Goal: Information Seeking & Learning: Find specific fact

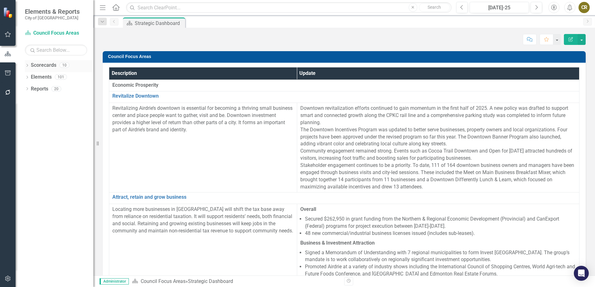
click at [27, 64] on div "Dropdown" at bounding box center [27, 65] width 4 height 5
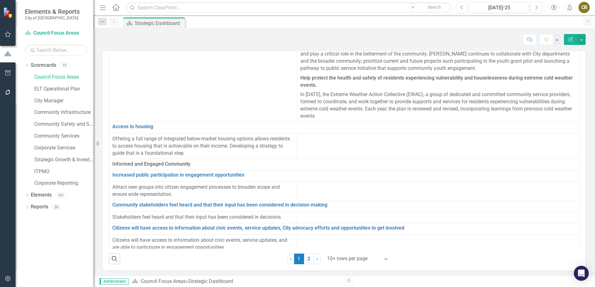
scroll to position [35, 0]
click at [65, 124] on link "Community Safety and Social Services" at bounding box center [63, 124] width 59 height 7
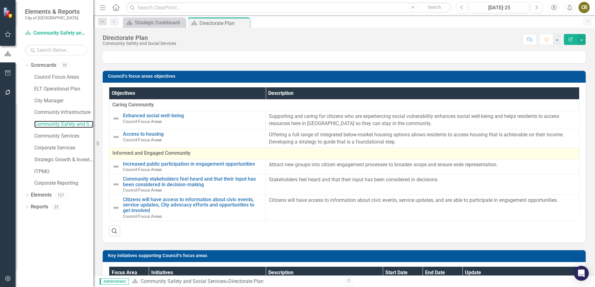
scroll to position [93, 0]
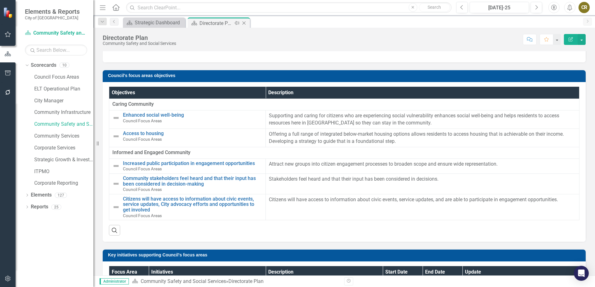
click at [210, 23] on div "Directorate Plan" at bounding box center [216, 23] width 33 height 8
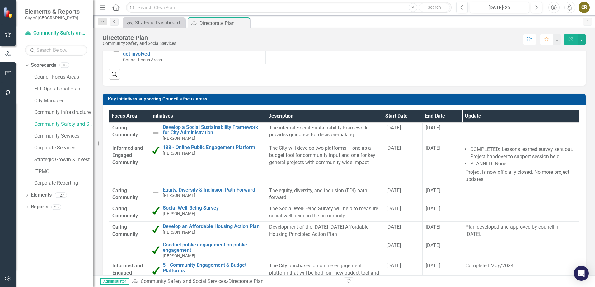
scroll to position [17, 0]
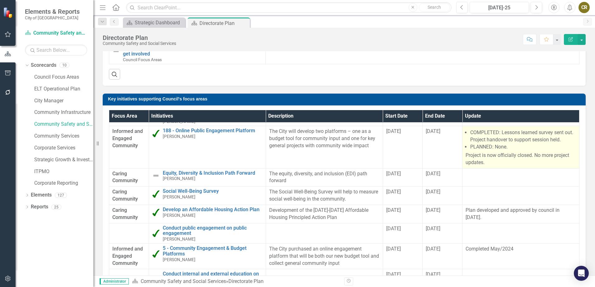
click at [481, 161] on p "Project is now officially closed. No more project updates." at bounding box center [521, 159] width 111 height 14
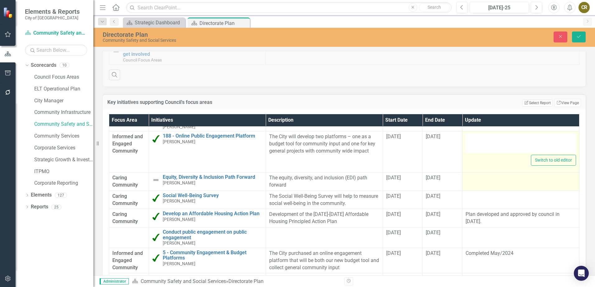
type textarea "<ul> <li>COMPLETED: Lessons learned survey sent out. Project handover to suppor…"
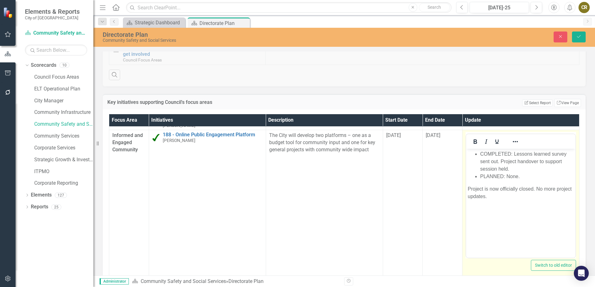
scroll to position [0, 0]
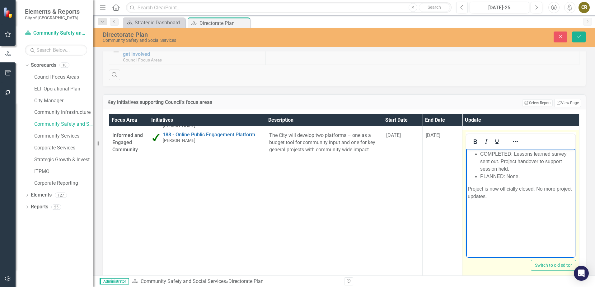
drag, startPoint x: 506, startPoint y: 194, endPoint x: 468, endPoint y: 152, distance: 56.7
click at [468, 152] on body "COMPLETED: Lessons learned survey sent out. Project handover to support session…" at bounding box center [521, 195] width 109 height 93
copy body "COMPLETED: Lessons learned survey sent out. Project handover to support session…"
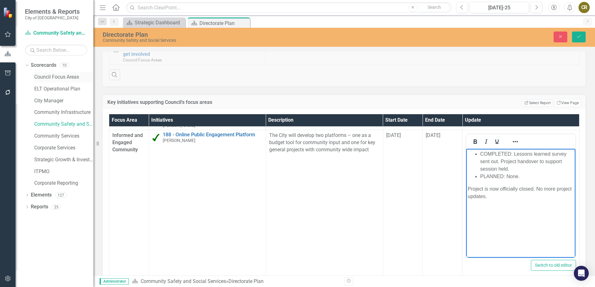
click at [61, 77] on link "Council Focus Areas" at bounding box center [63, 76] width 59 height 7
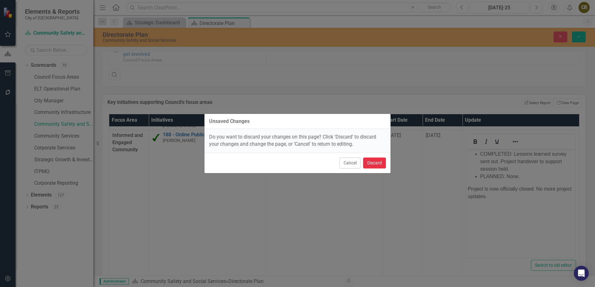
click at [373, 160] on button "Discard" at bounding box center [374, 162] width 23 height 11
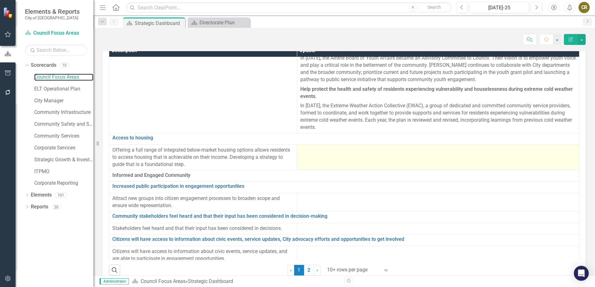
scroll to position [31, 0]
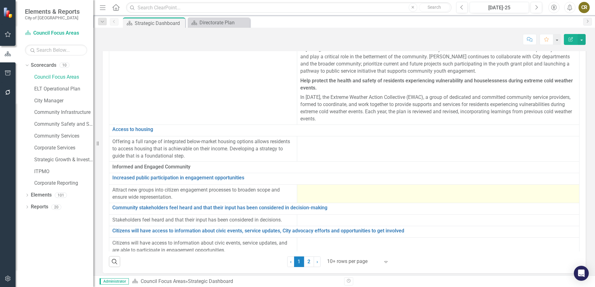
click at [317, 186] on div at bounding box center [439, 189] width 276 height 7
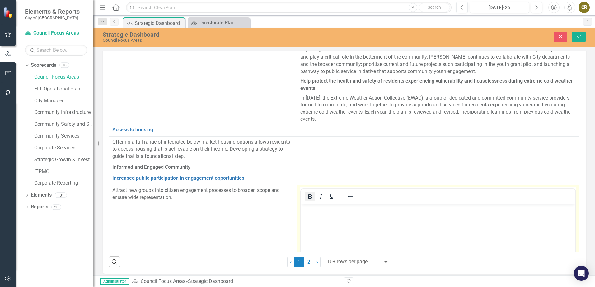
scroll to position [0, 0]
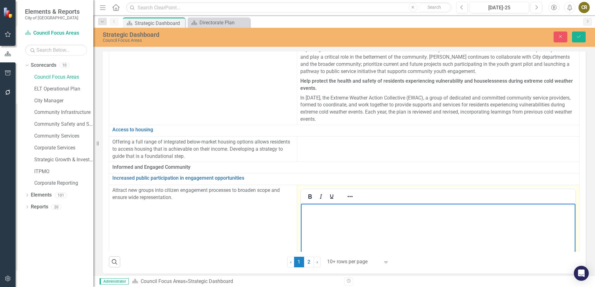
click at [318, 211] on p "Rich Text Area. Press ALT-0 for help." at bounding box center [438, 208] width 272 height 7
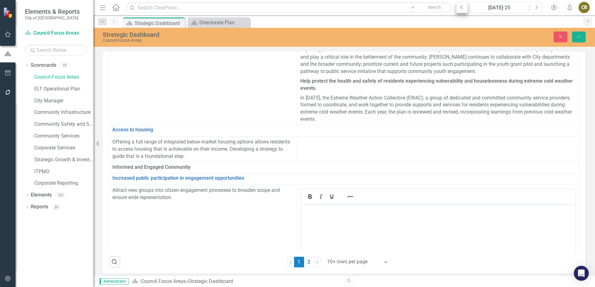
drag, startPoint x: 17, startPoint y: 7, endPoint x: 459, endPoint y: 8, distance: 442.2
click at [459, 8] on button "Previous" at bounding box center [463, 7] width 12 height 11
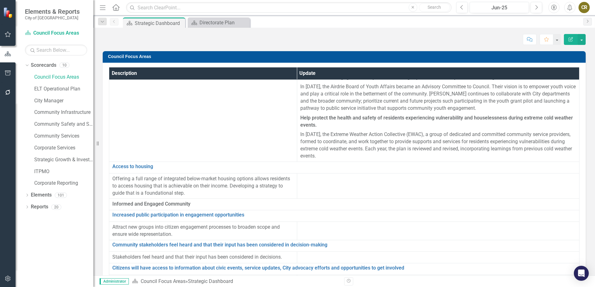
scroll to position [1053, 0]
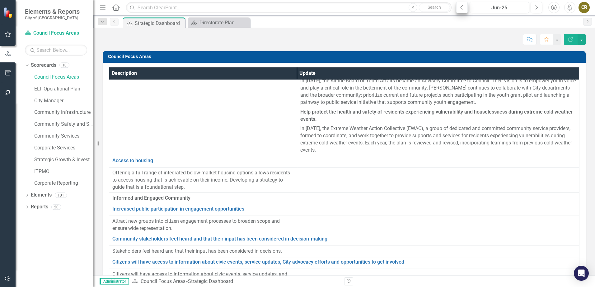
click at [462, 6] on icon "Previous" at bounding box center [462, 8] width 3 height 6
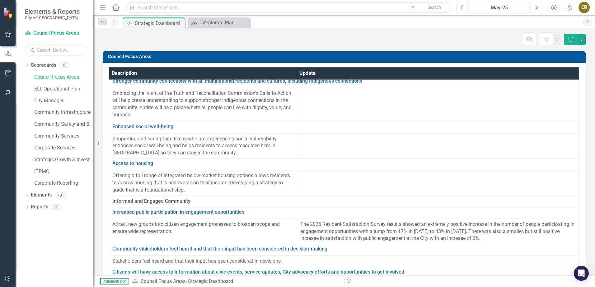
scroll to position [395, 0]
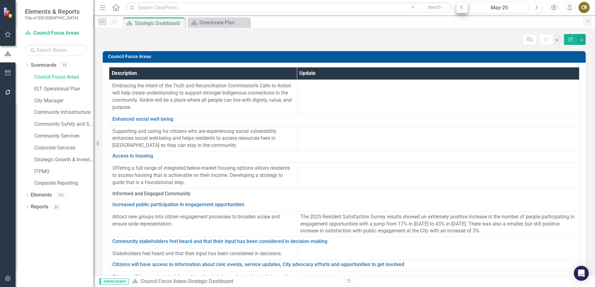
click at [462, 11] on button "Previous" at bounding box center [463, 7] width 12 height 11
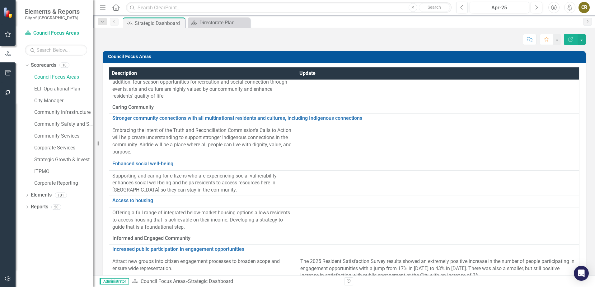
scroll to position [395, 0]
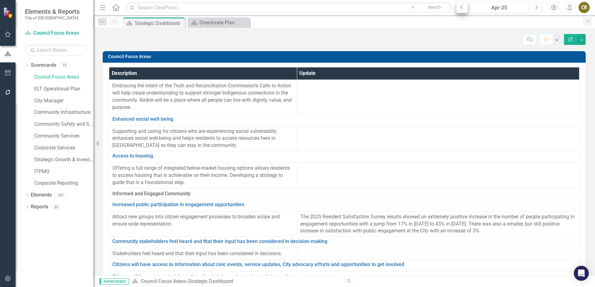
click at [458, 7] on button "Previous" at bounding box center [463, 7] width 12 height 11
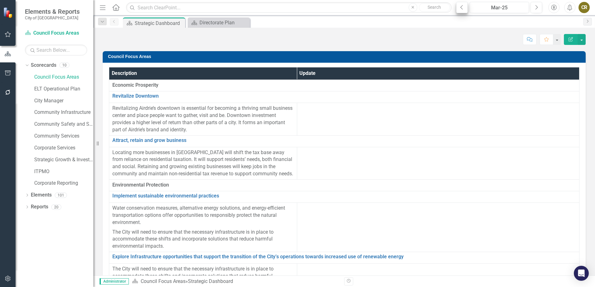
click at [462, 6] on icon "button" at bounding box center [462, 7] width 2 height 4
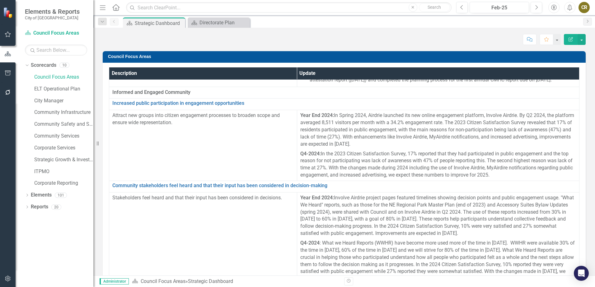
scroll to position [1370, 0]
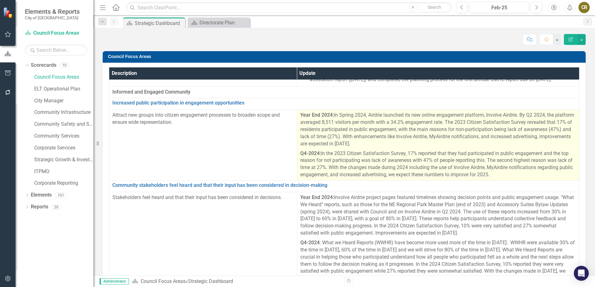
click at [525, 178] on p "Q4-2024: In the 2023 Citizen Satisfaction Survey, 17% reported that they had pa…" at bounding box center [439, 164] width 276 height 30
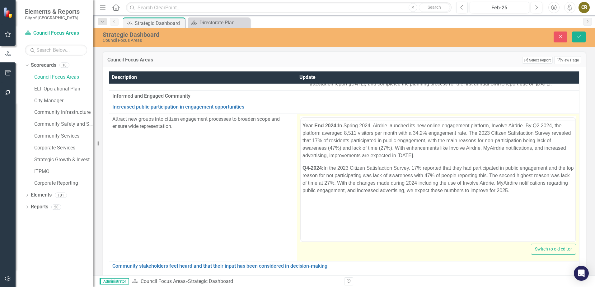
scroll to position [0, 0]
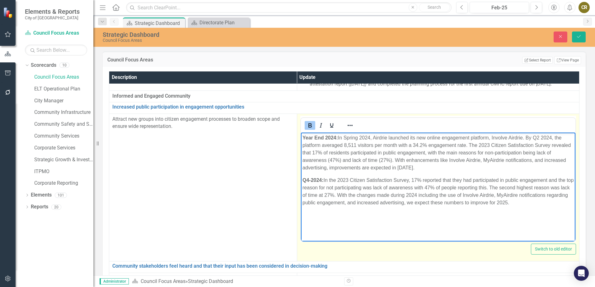
drag, startPoint x: 537, startPoint y: 204, endPoint x: 303, endPoint y: 135, distance: 243.7
click at [303, 135] on body "Year End 2024: In Spring 2024, Airdrie launched its new online engagement platf…" at bounding box center [438, 178] width 275 height 93
copy body "Year End 2024: In Spring 2024, Airdrie launched its new online engagement platf…"
